Goal: Information Seeking & Learning: Learn about a topic

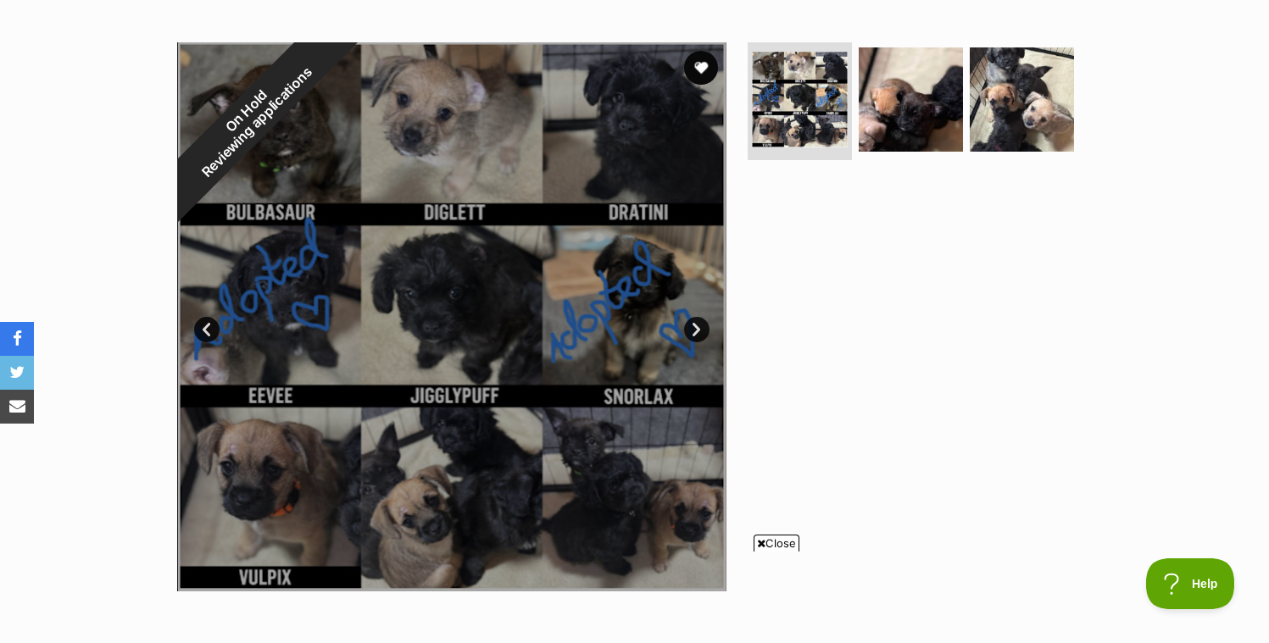
scroll to position [233, 0]
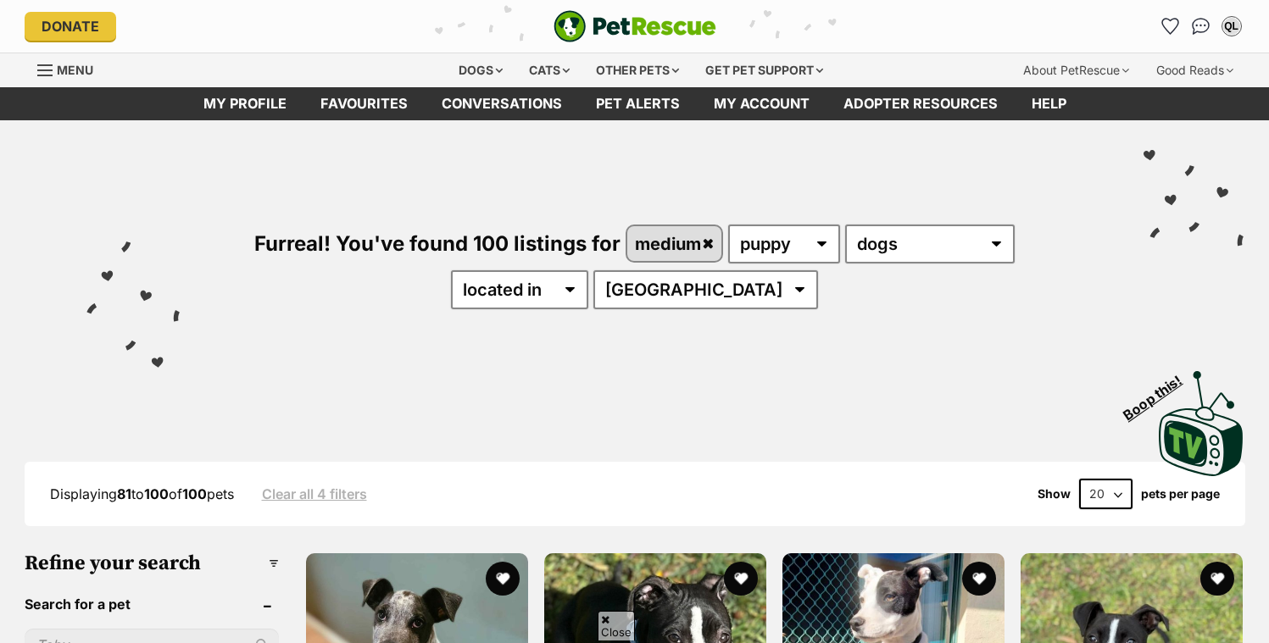
scroll to position [1130, 0]
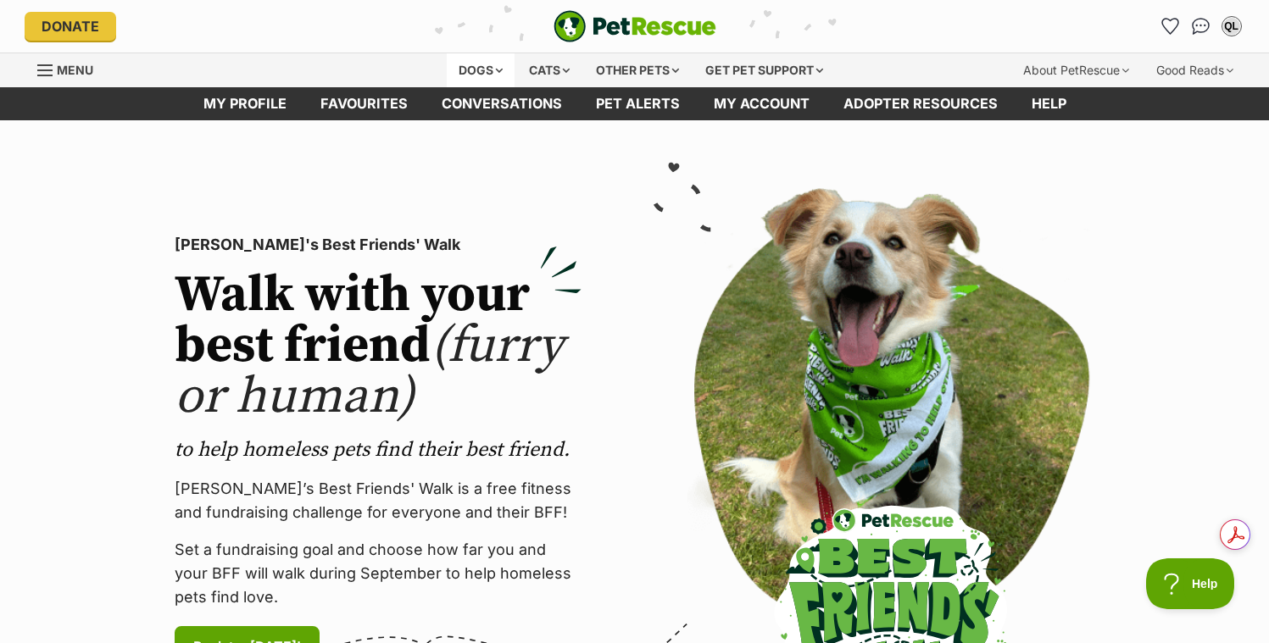
click at [468, 68] on div "Dogs" at bounding box center [481, 70] width 68 height 34
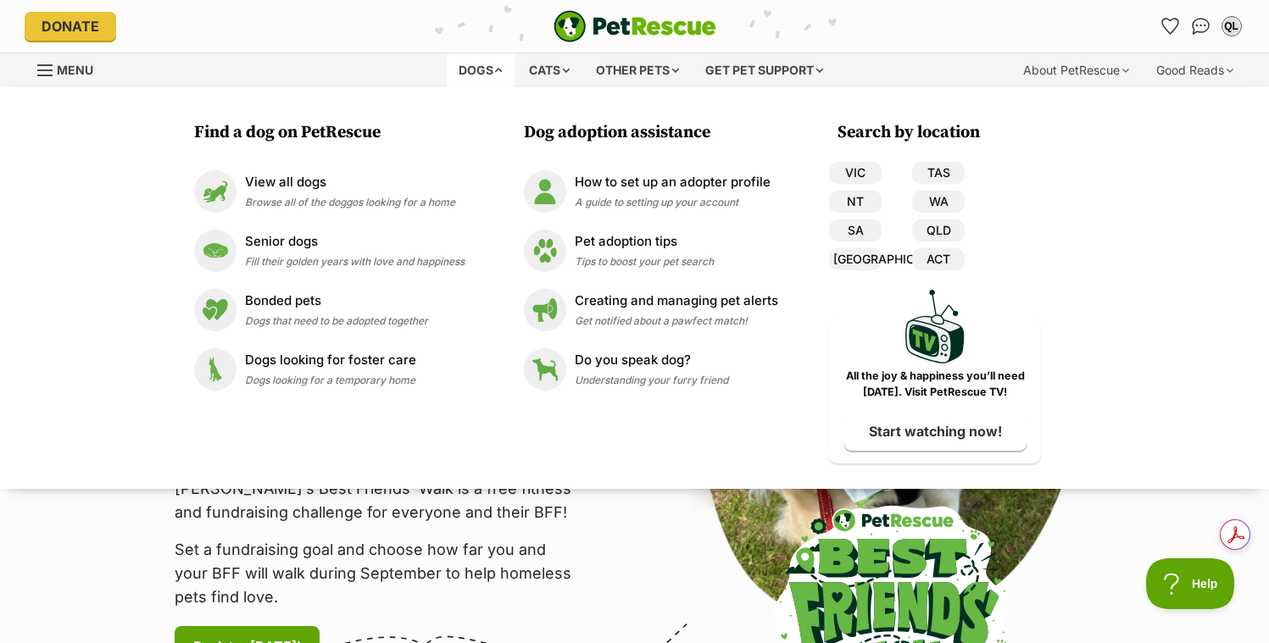
click at [590, 572] on div "PetRescue's Best Friends' Walk Walk with your best friend (furry or human) to h…" at bounding box center [378, 451] width 434 height 527
